Goal: Task Accomplishment & Management: Use online tool/utility

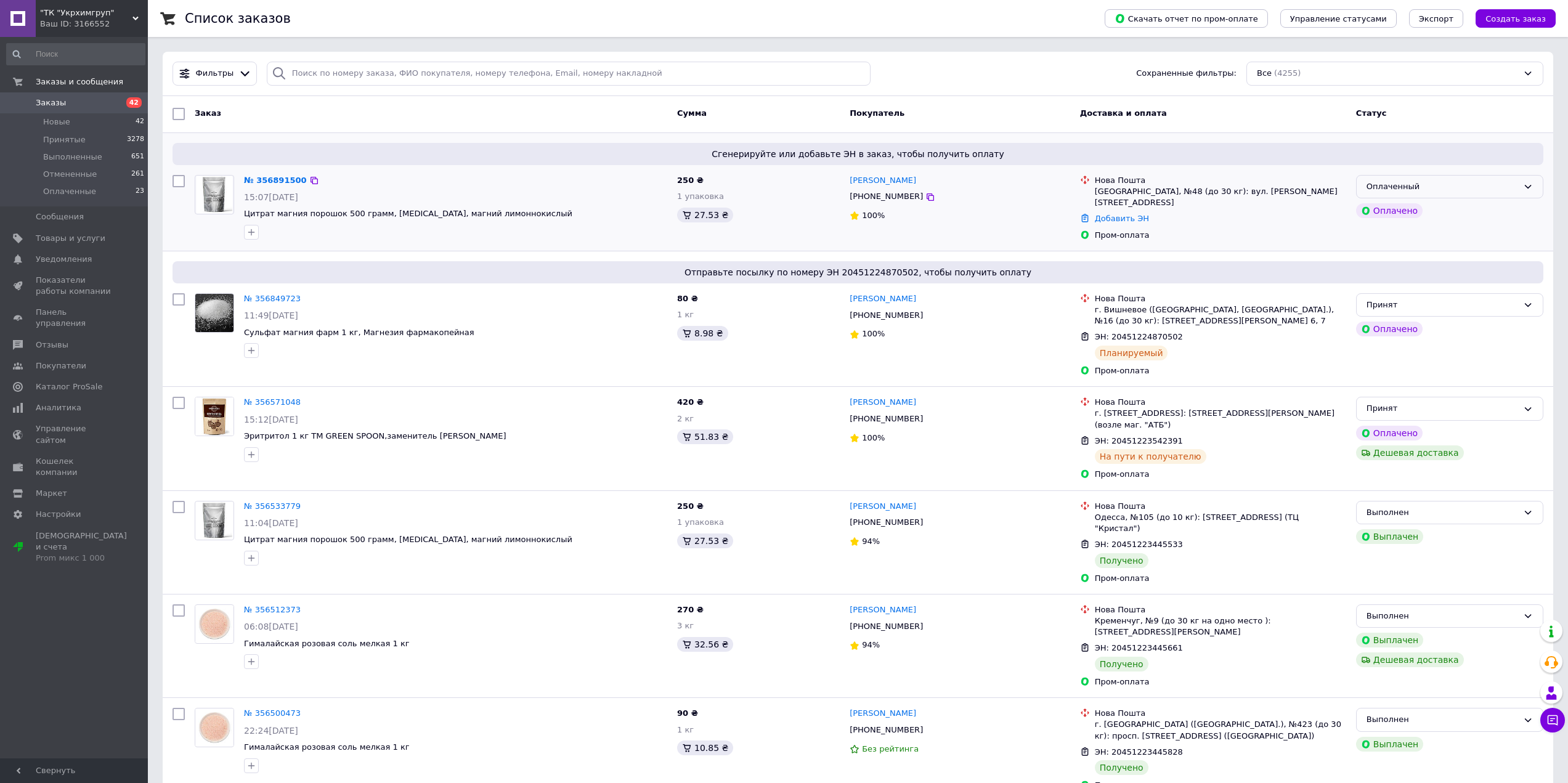
click at [1392, 183] on div "Оплаченный" at bounding box center [1442, 187] width 151 height 13
click at [1366, 212] on li "Принят" at bounding box center [1449, 212] width 186 height 22
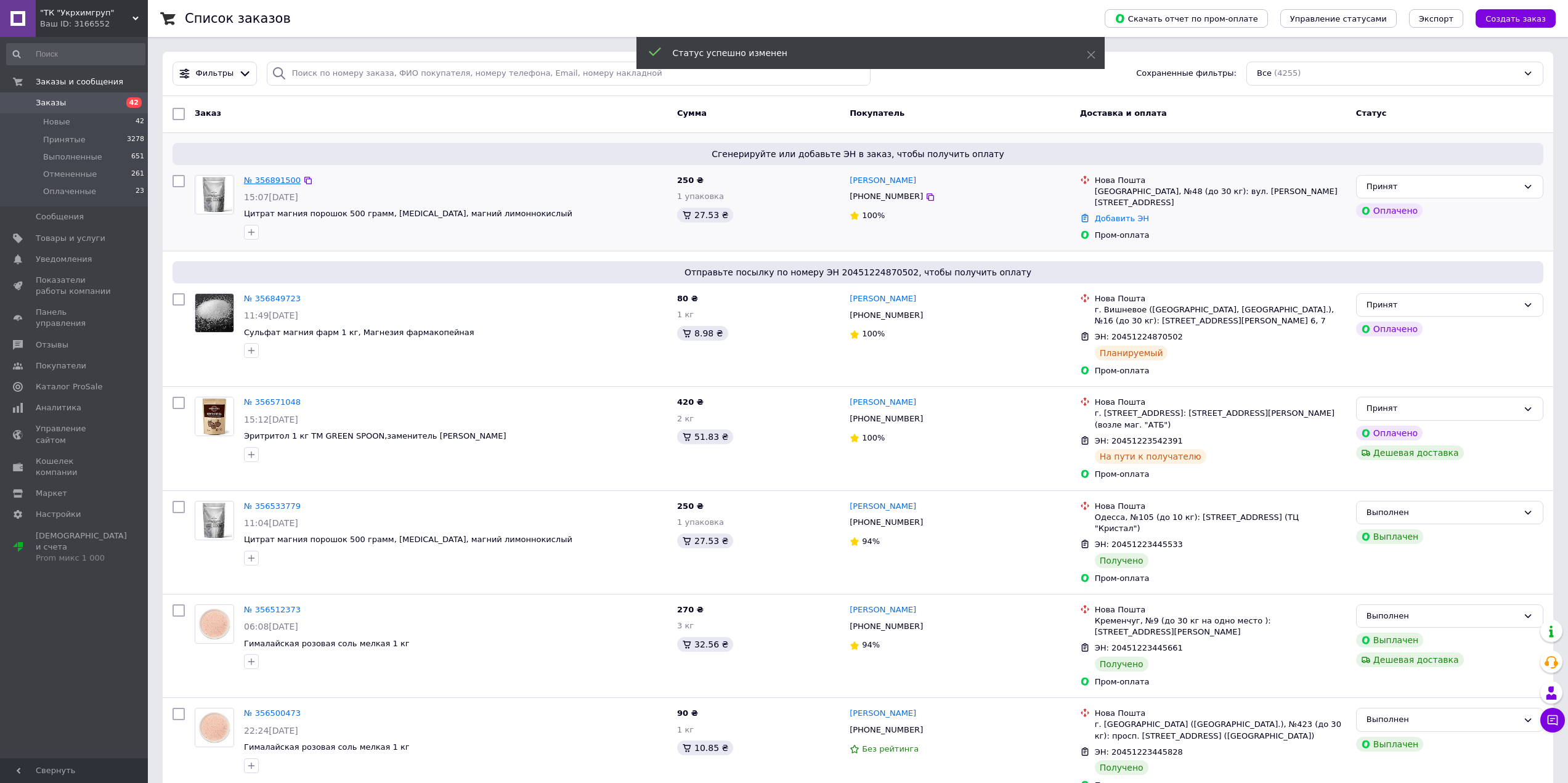
click at [268, 177] on link "№ 356891500" at bounding box center [272, 179] width 56 height 9
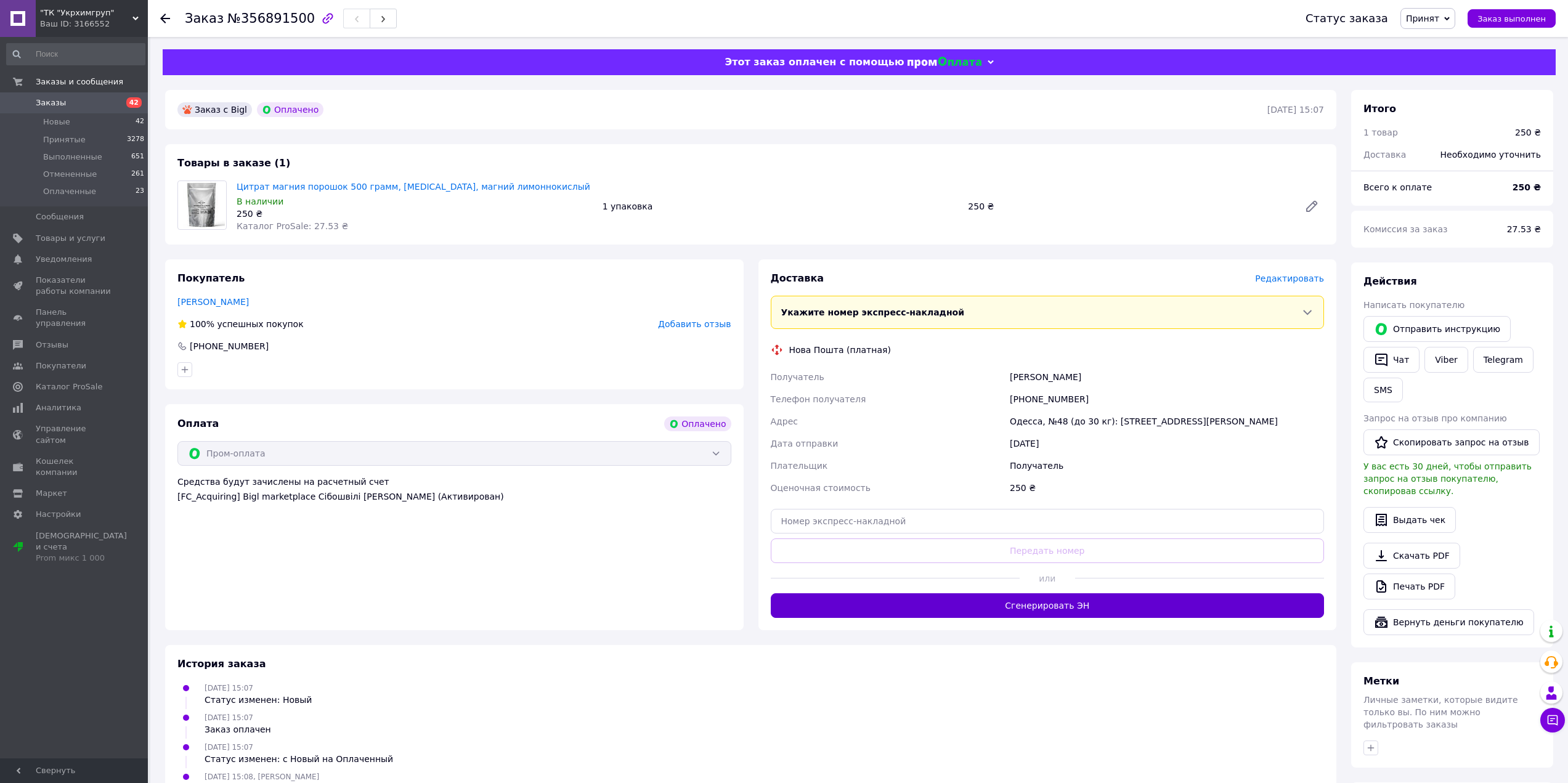
click at [987, 598] on button "Сгенерировать ЭН" at bounding box center [1047, 605] width 554 height 25
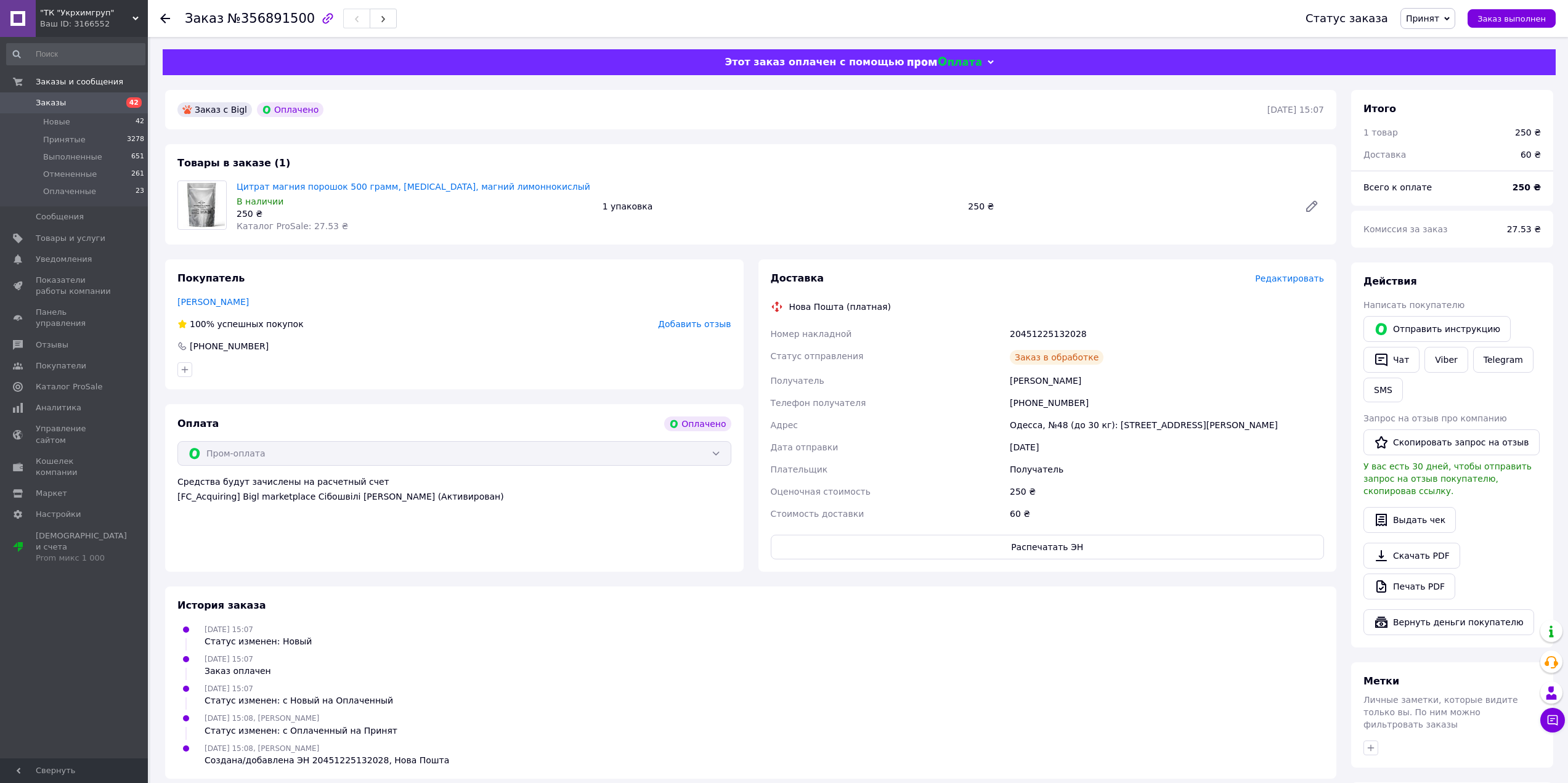
click at [1039, 335] on div "20451225132028" at bounding box center [1167, 334] width 319 height 22
copy div "20451225132028"
click at [1030, 398] on div "[PHONE_NUMBER]" at bounding box center [1167, 403] width 319 height 22
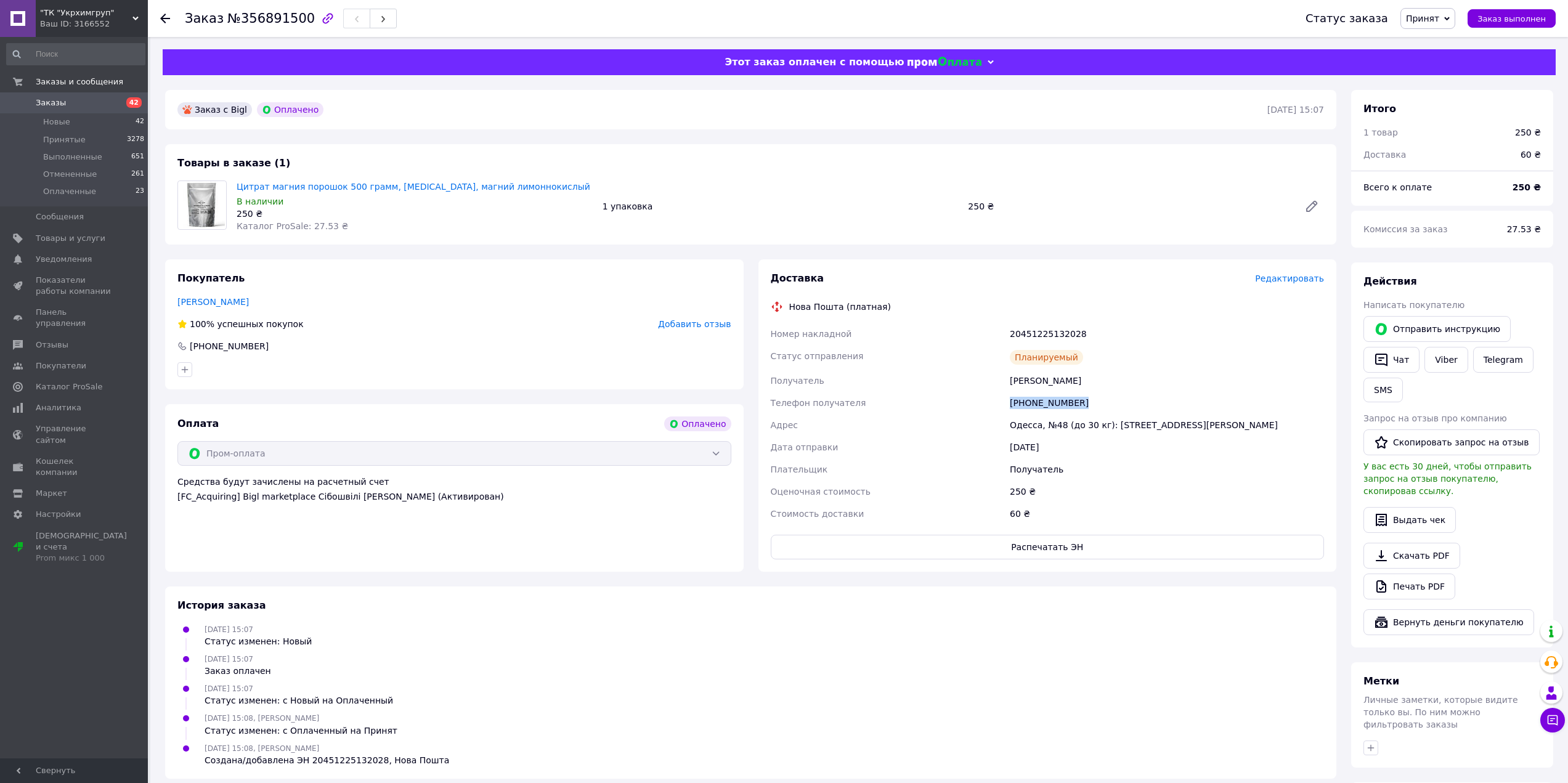
click at [1030, 398] on div "[PHONE_NUMBER]" at bounding box center [1167, 403] width 319 height 22
copy div "[PHONE_NUMBER]"
click at [1018, 383] on div "[PERSON_NAME]" at bounding box center [1167, 380] width 319 height 22
click at [1018, 382] on div "[PERSON_NAME]" at bounding box center [1167, 380] width 319 height 22
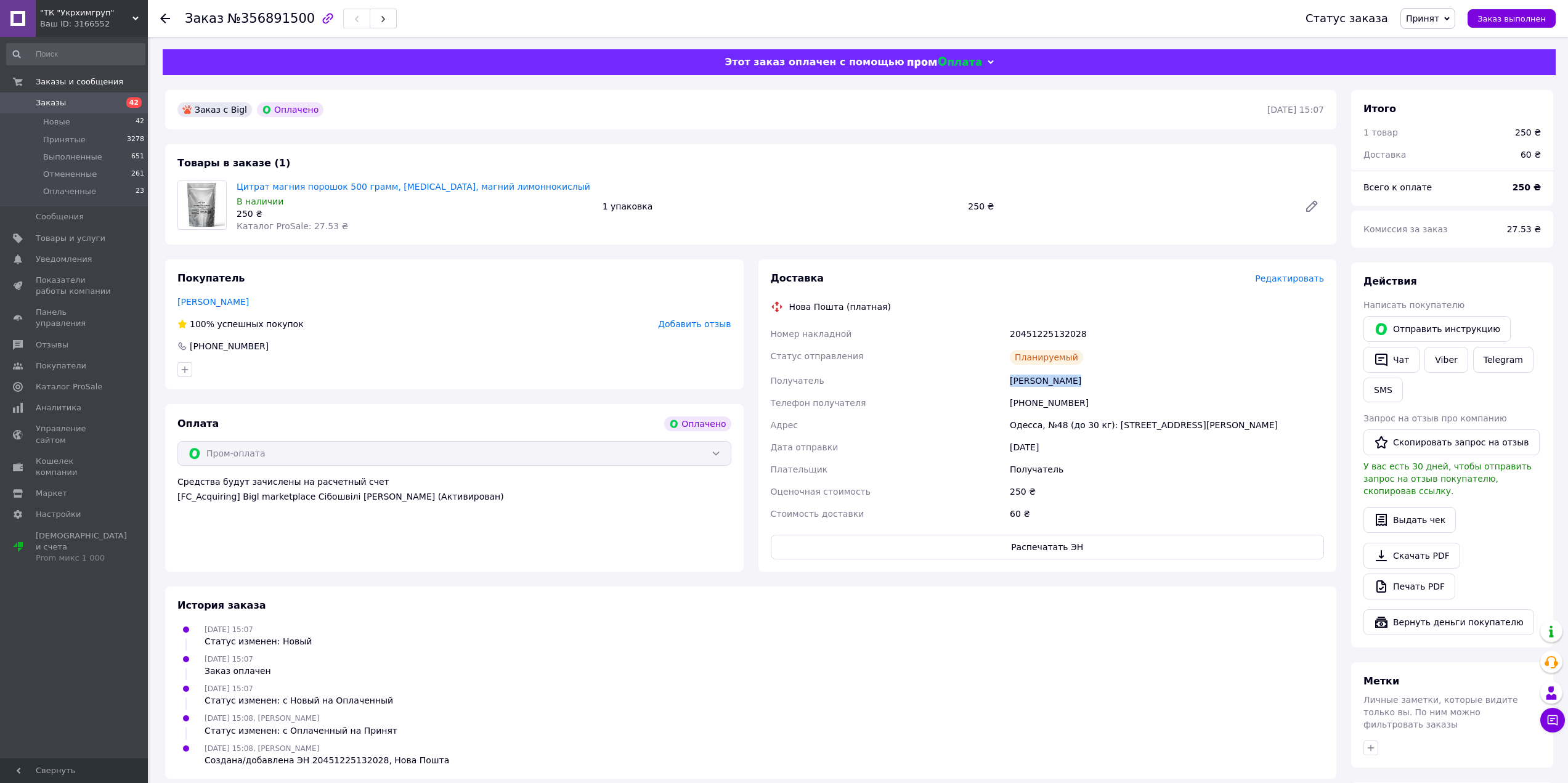
copy div "[PERSON_NAME]"
click at [1019, 423] on div "Одесса, №48 (до 30 кг): [STREET_ADDRESS][PERSON_NAME]" at bounding box center [1167, 424] width 319 height 22
copy div "Одесса, №48 (до 30 кг): [STREET_ADDRESS][PERSON_NAME]"
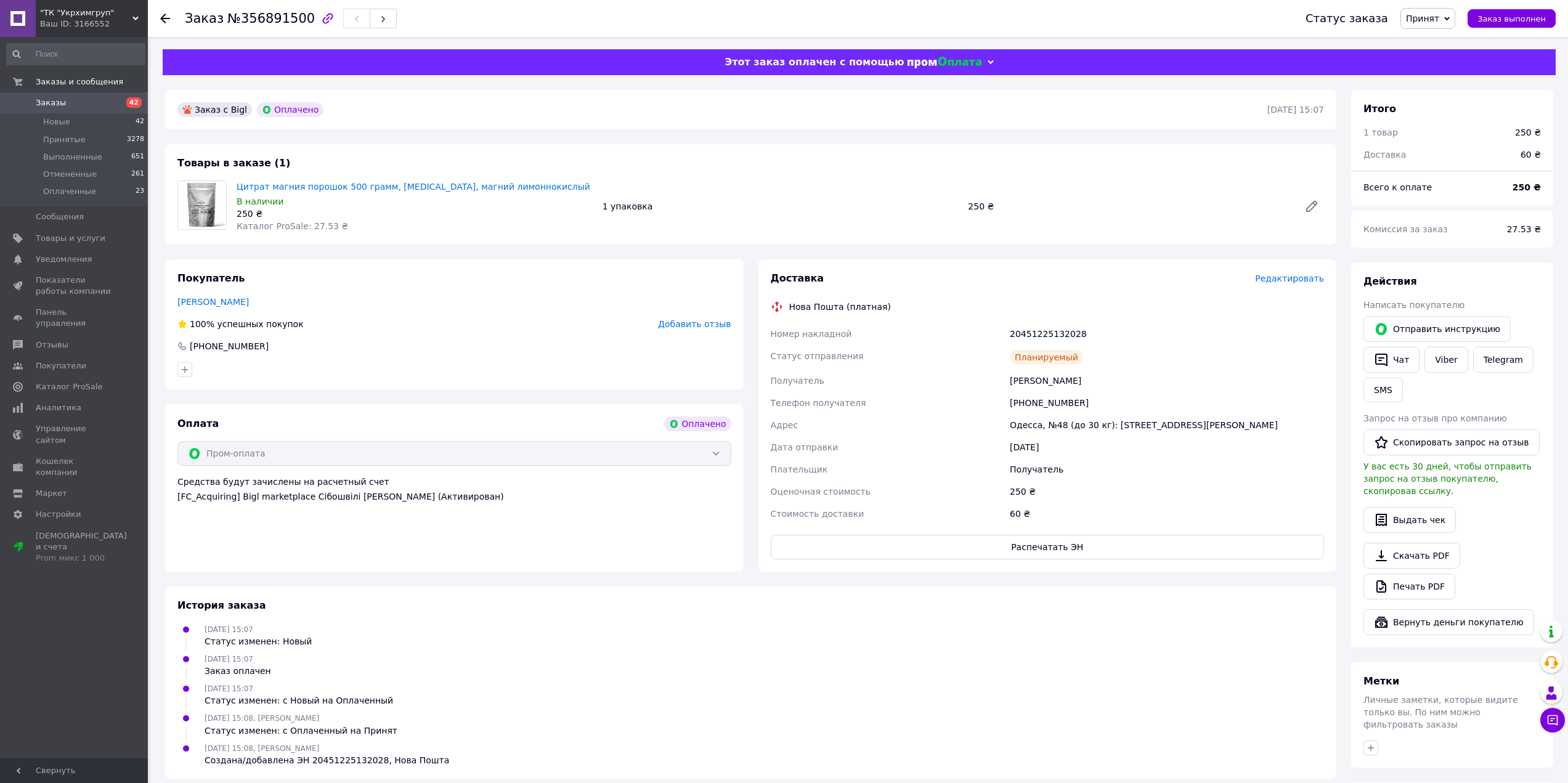
click at [938, 399] on div "Телефон получателя" at bounding box center [888, 403] width 240 height 22
